Goal: Task Accomplishment & Management: Manage account settings

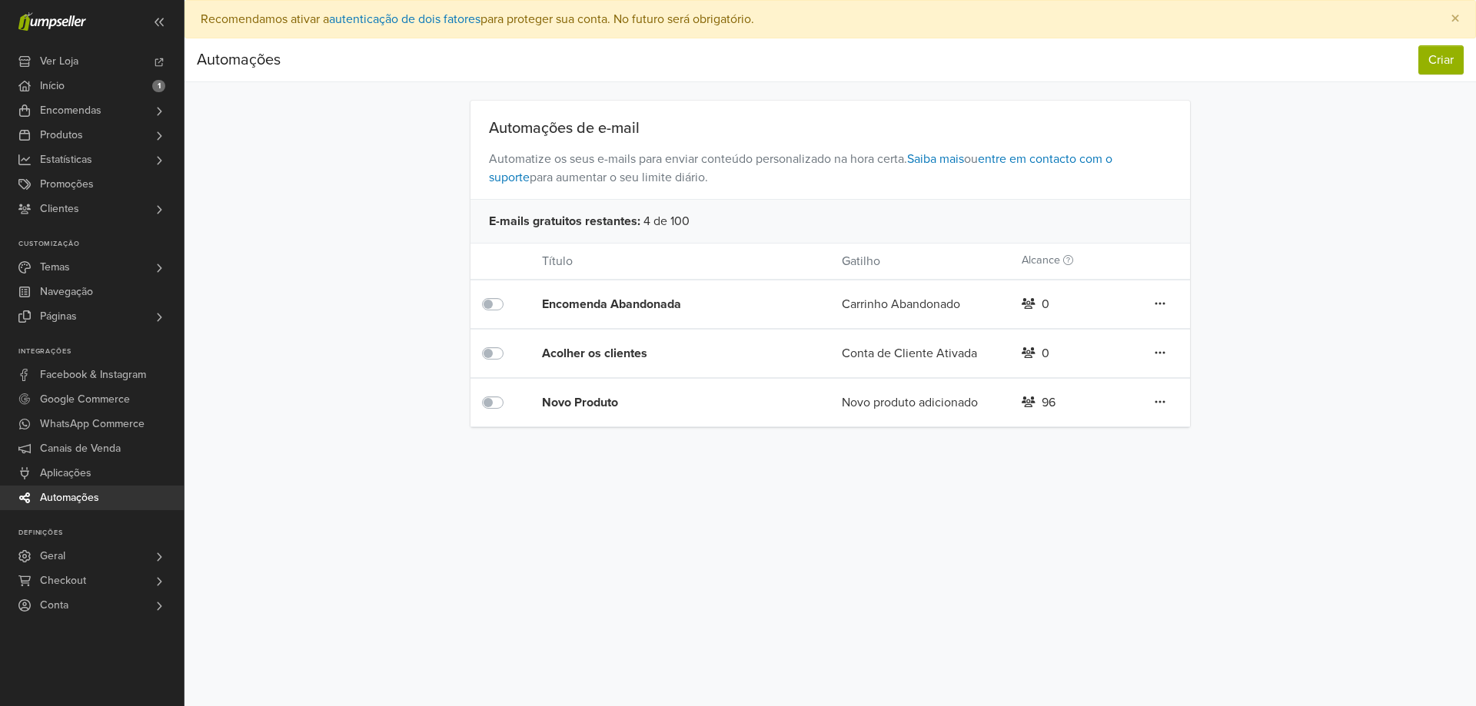
click at [1158, 350] on icon at bounding box center [1159, 353] width 11 height 12
click at [1105, 377] on link "Editar" at bounding box center [1104, 384] width 121 height 25
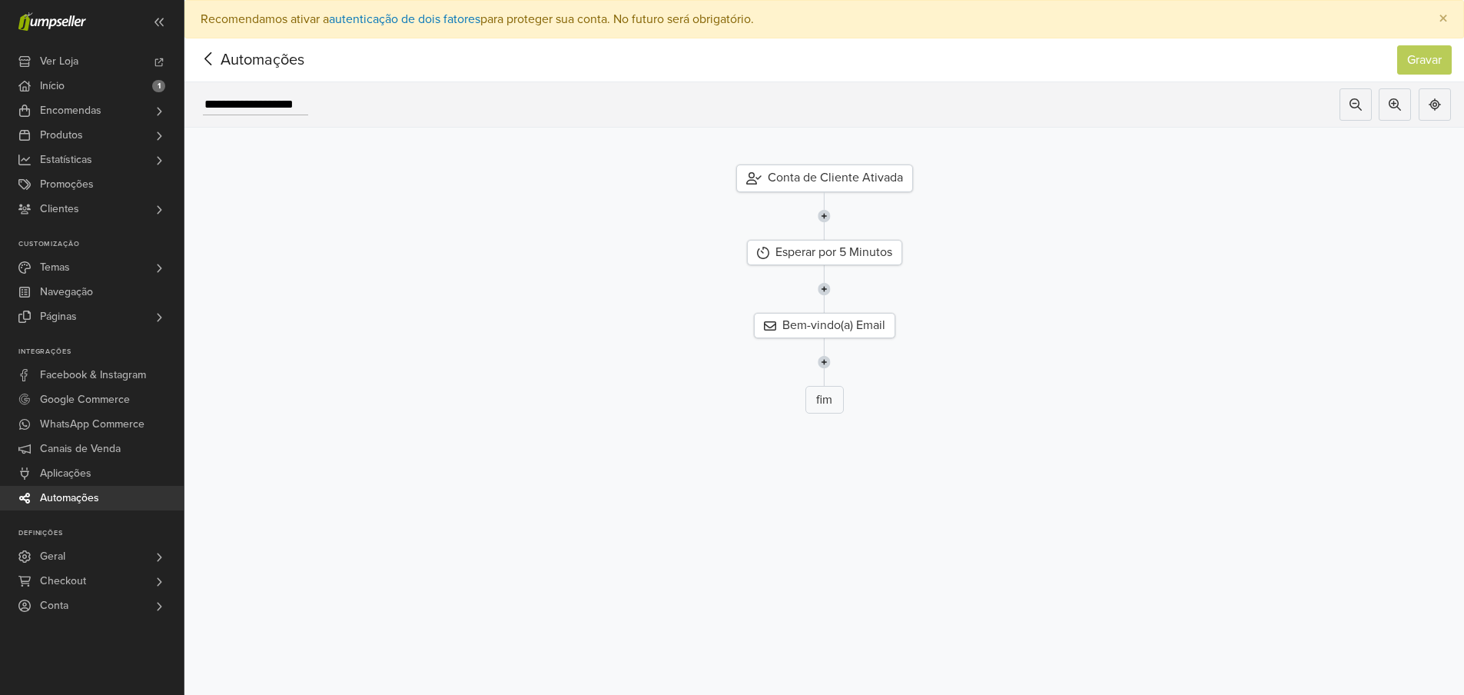
click at [205, 61] on icon at bounding box center [209, 58] width 24 height 19
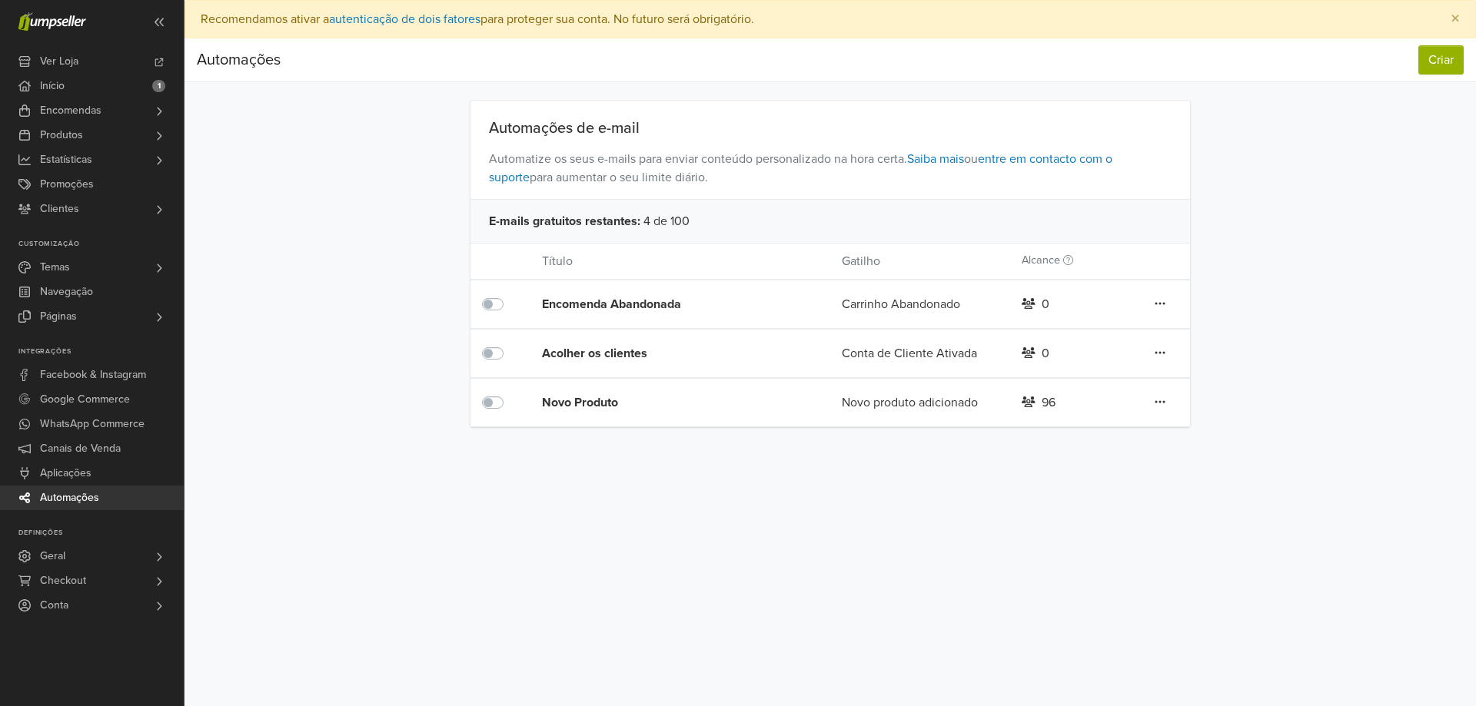
click at [1164, 307] on icon at bounding box center [1159, 303] width 11 height 12
click at [1117, 327] on link "Editar" at bounding box center [1104, 335] width 121 height 25
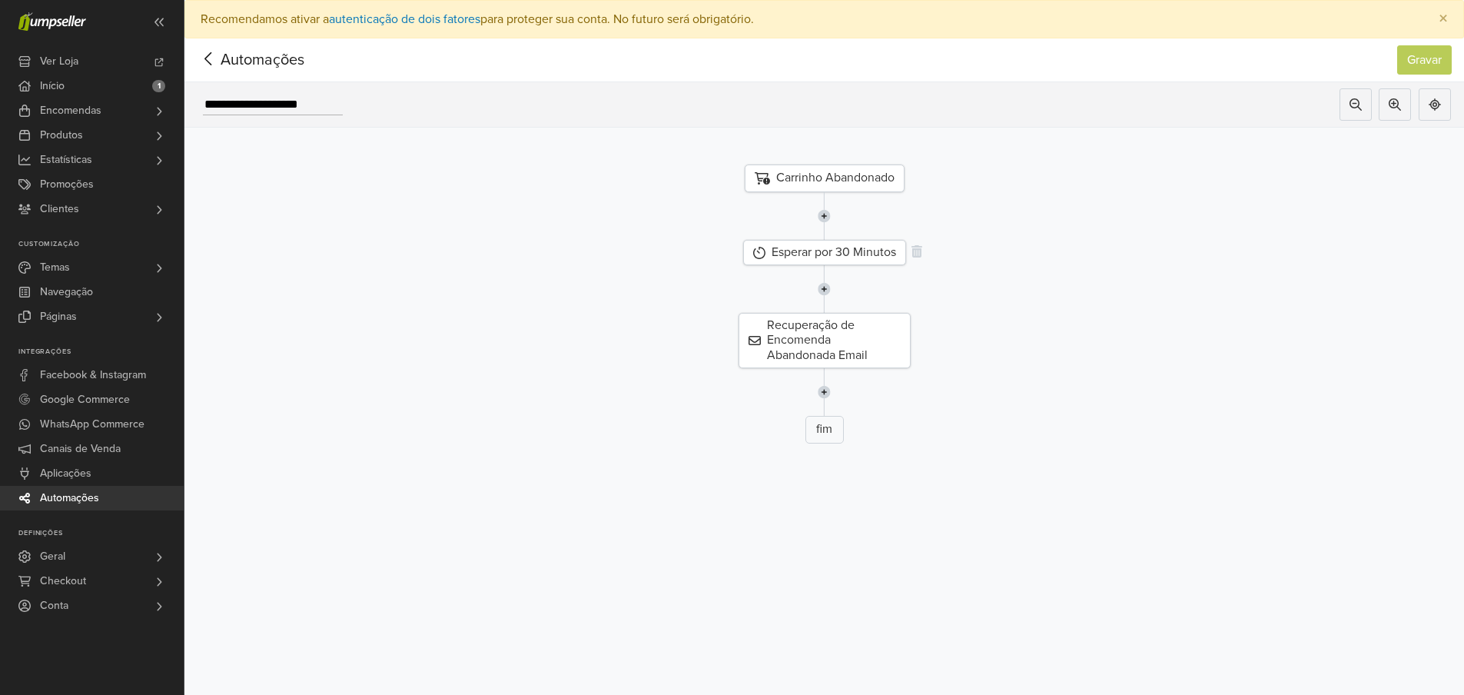
click at [858, 252] on div "Esperar por 30 Minutos" at bounding box center [824, 252] width 163 height 25
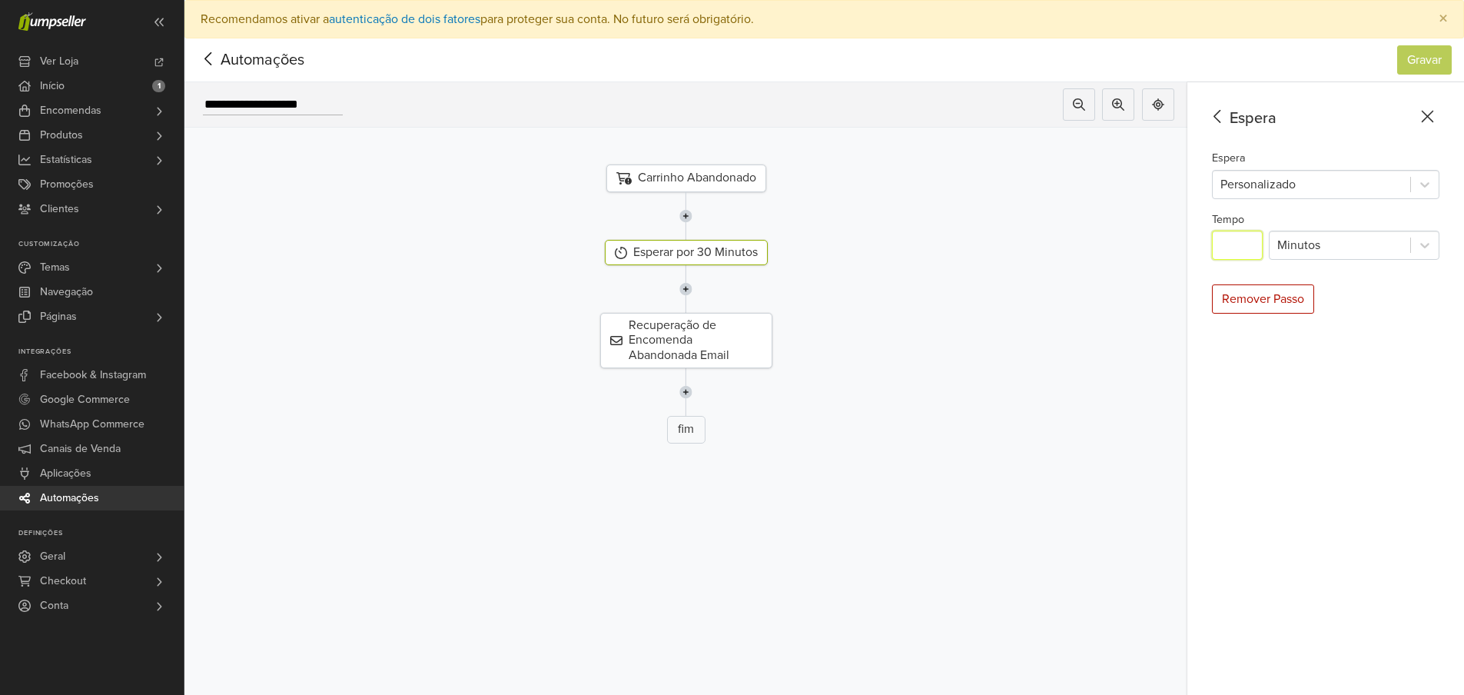
click at [1258, 248] on input "**" at bounding box center [1237, 245] width 51 height 29
type input "*"
type input "**"
click at [1422, 58] on button "Gravar" at bounding box center [1424, 59] width 55 height 29
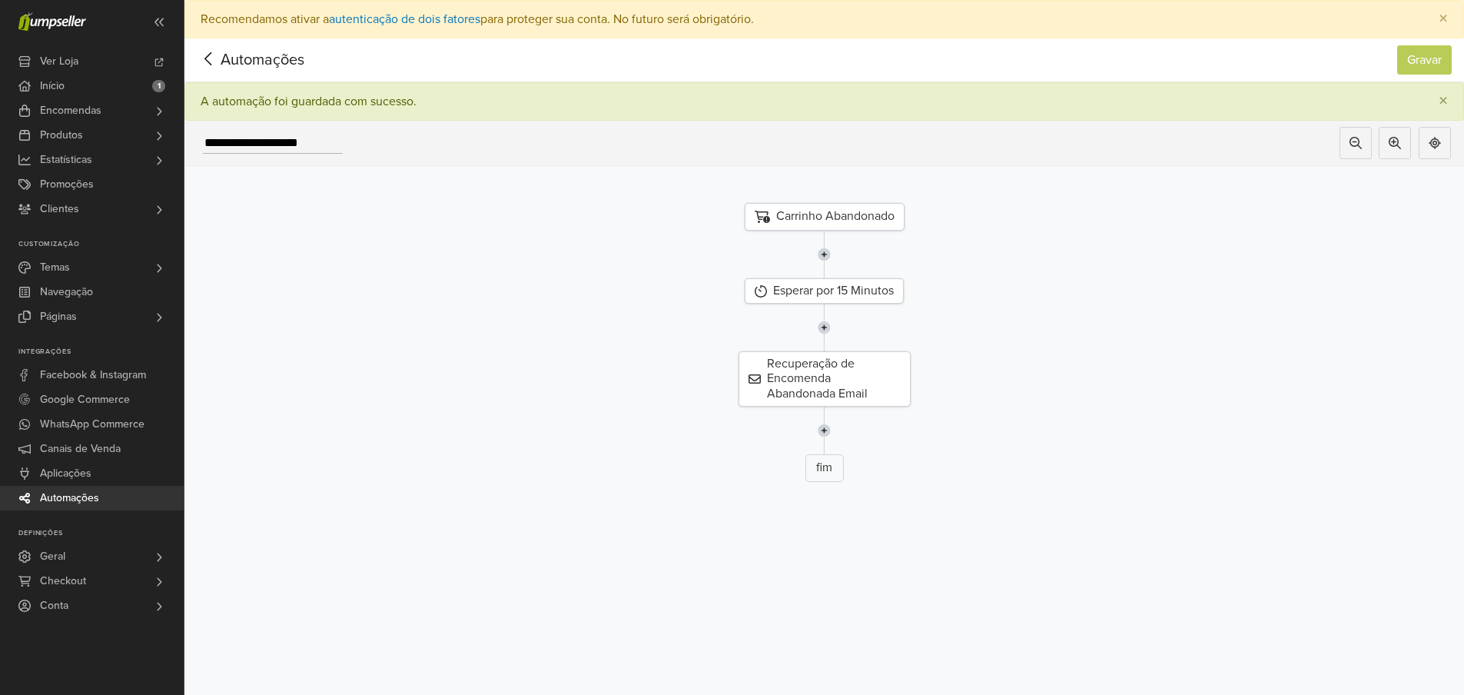
click at [214, 59] on icon at bounding box center [209, 58] width 24 height 19
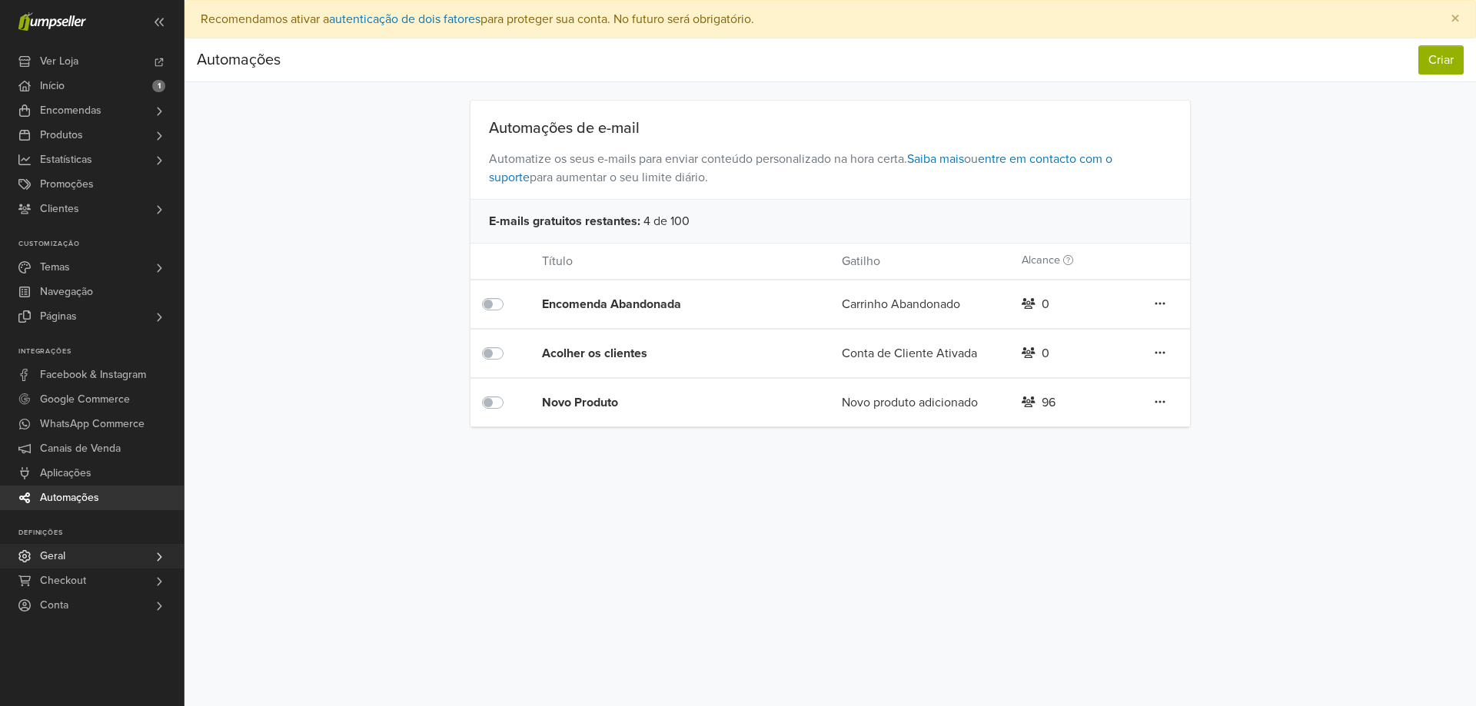
click at [80, 561] on link "Geral" at bounding box center [92, 556] width 184 height 25
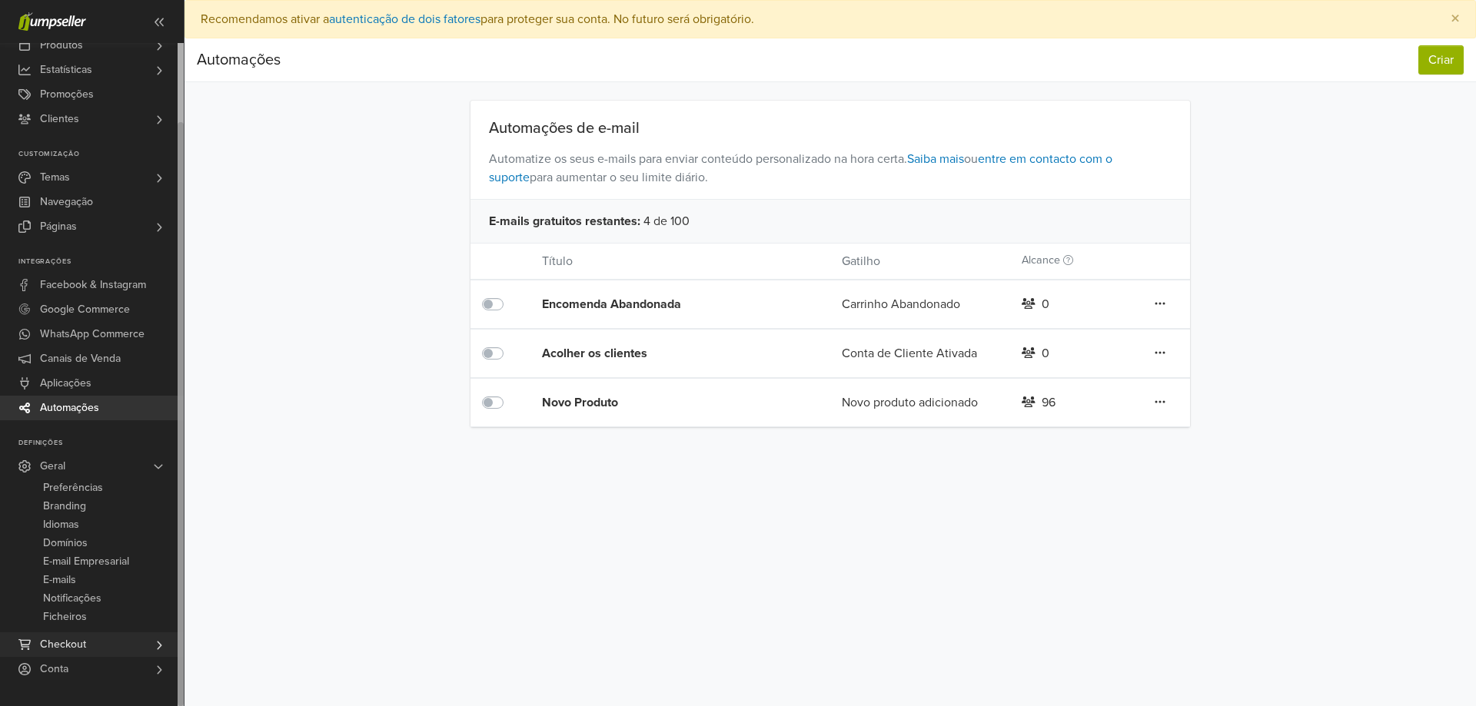
click at [108, 648] on link "Checkout" at bounding box center [92, 644] width 184 height 25
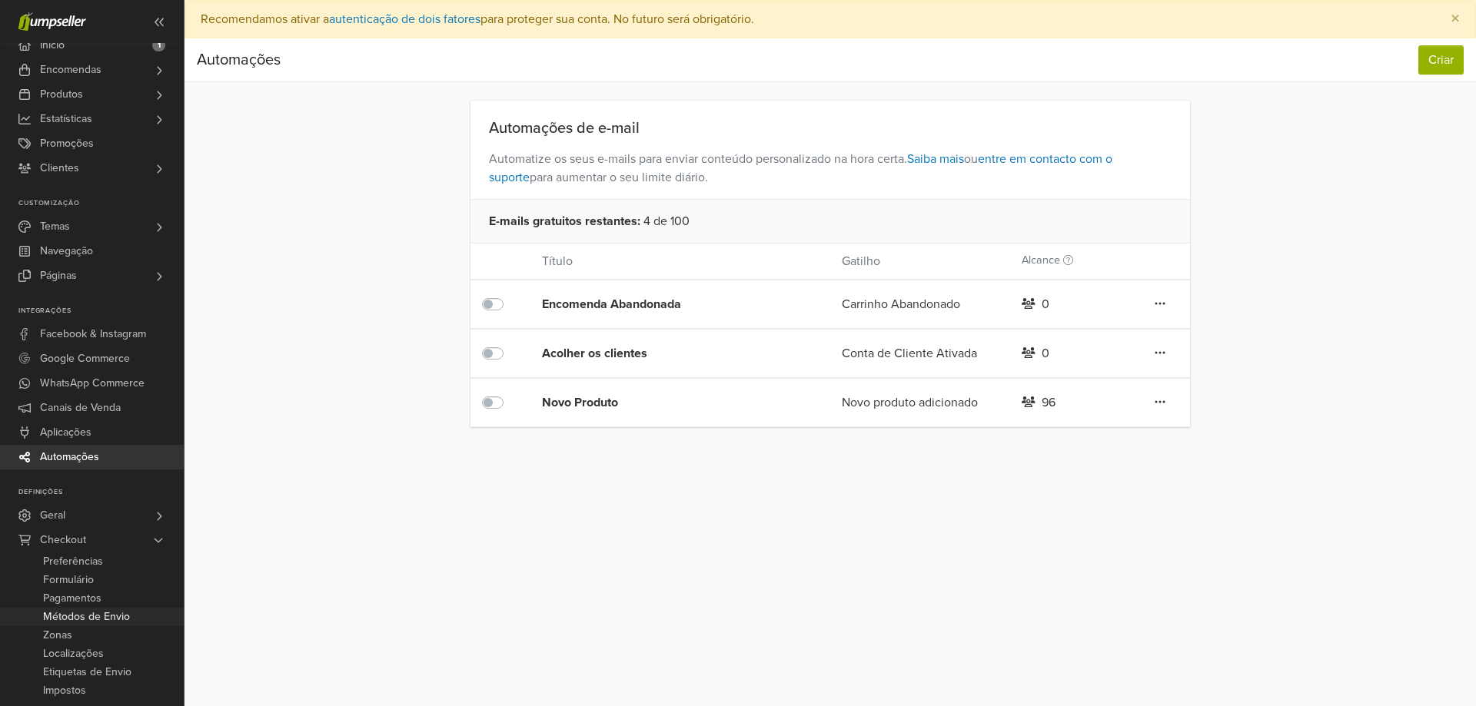
click at [112, 616] on span "Métodos de Envio" at bounding box center [86, 617] width 87 height 18
